Goal: Navigation & Orientation: Find specific page/section

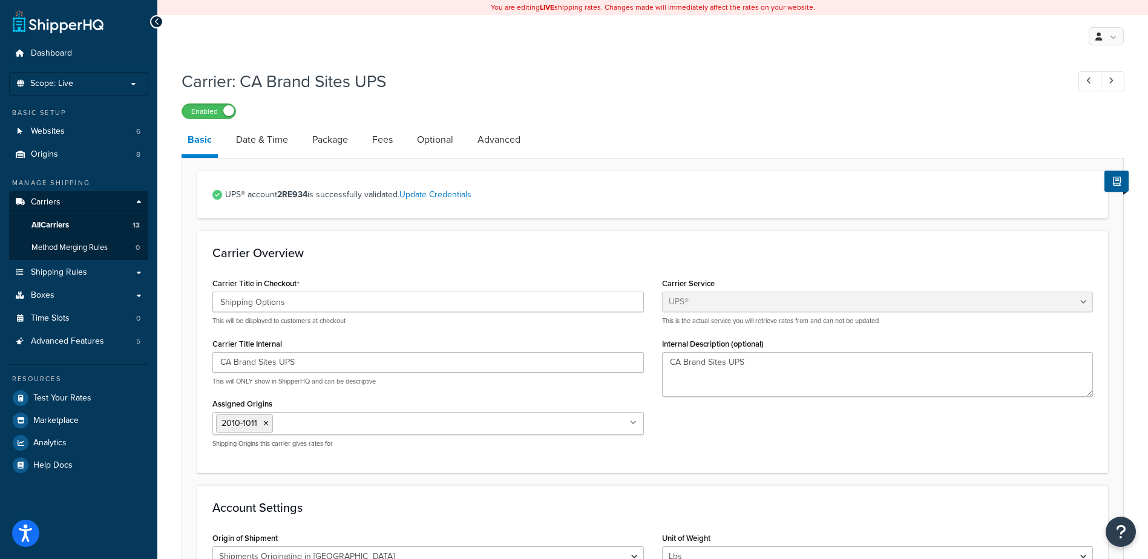
select select "ups"
select select "can"
select select "53"
click at [1118, 37] on link at bounding box center [1106, 36] width 35 height 18
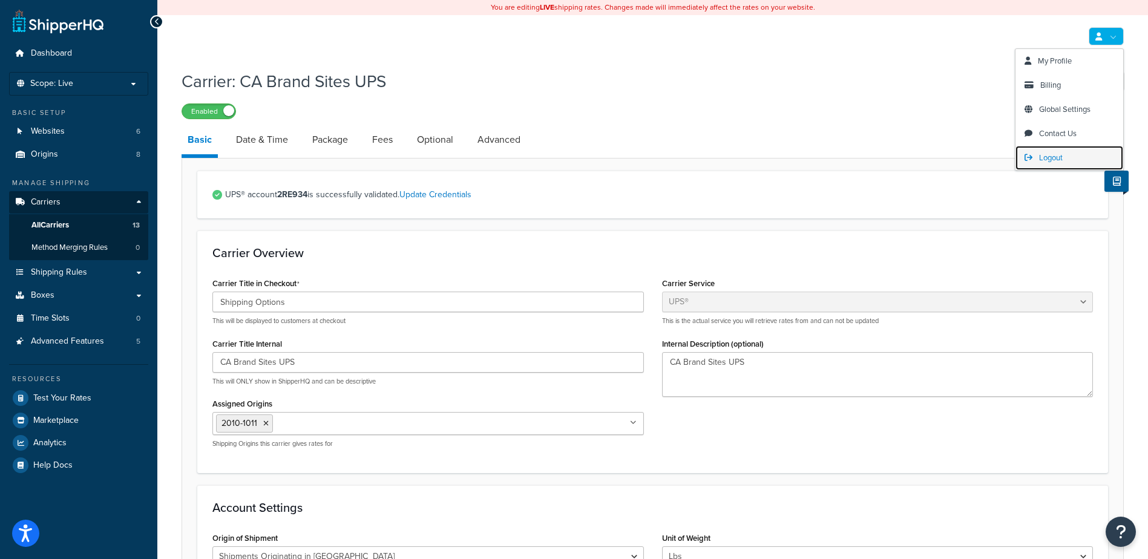
click at [1058, 158] on span "Logout" at bounding box center [1051, 157] width 24 height 11
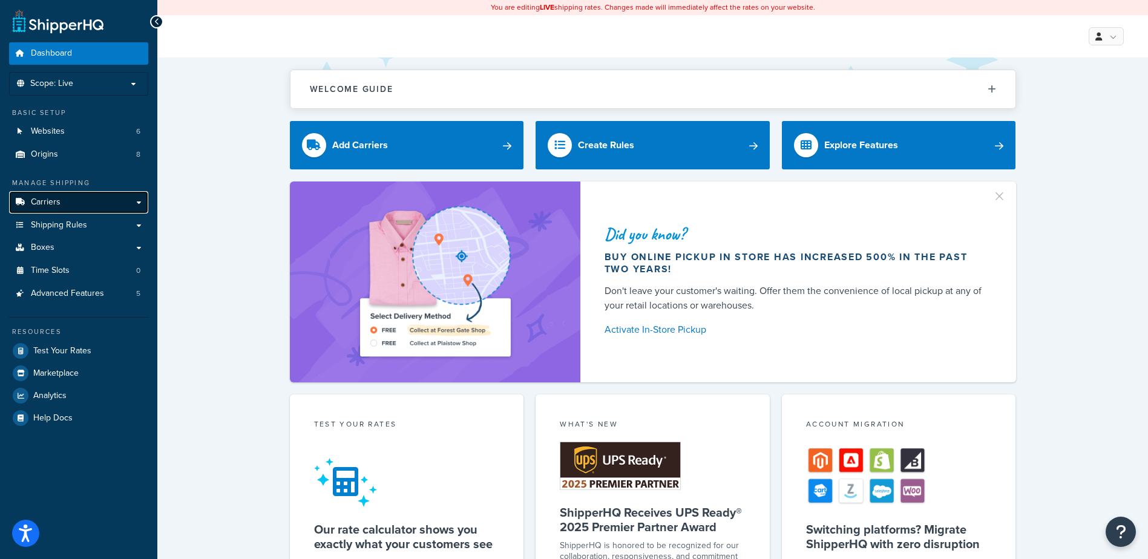
click at [42, 201] on span "Carriers" at bounding box center [46, 202] width 30 height 10
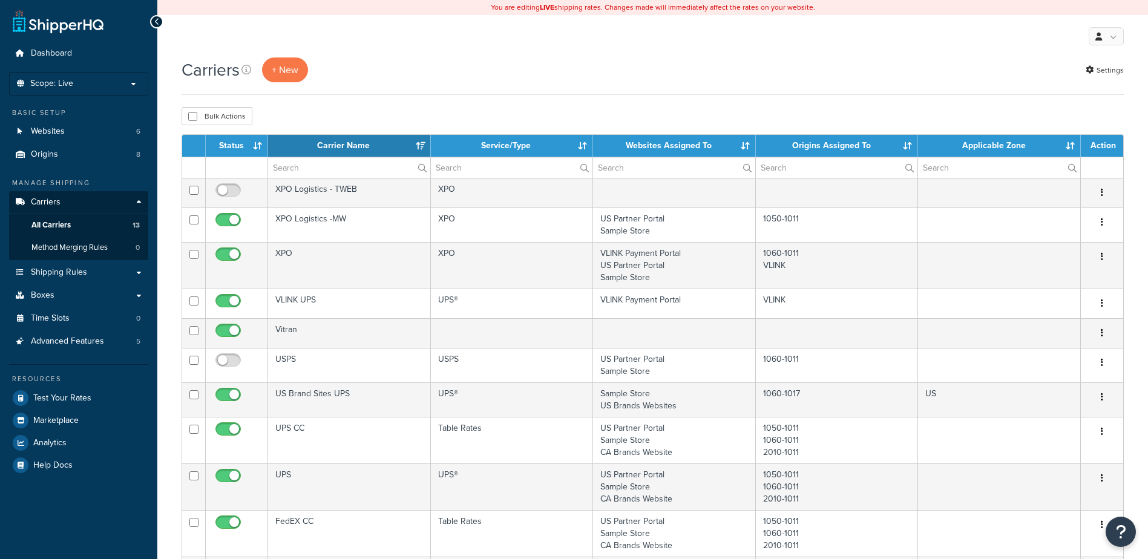
select select "15"
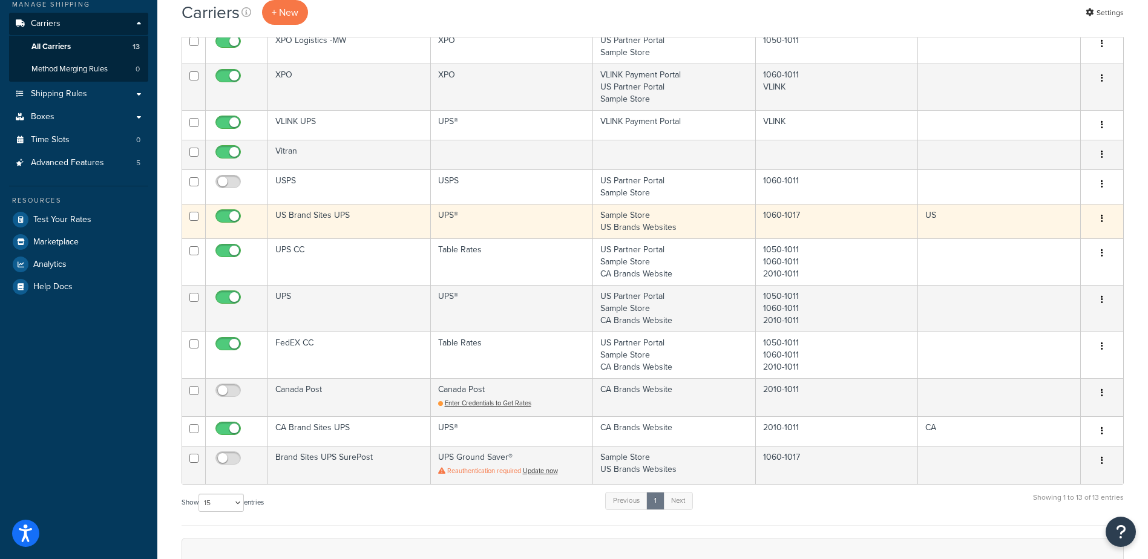
scroll to position [242, 0]
